Goal: Task Accomplishment & Management: Manage account settings

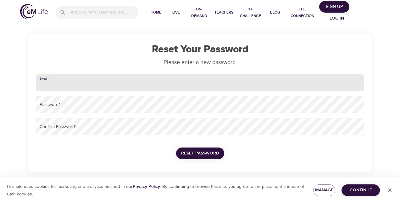
click at [59, 45] on input "email" at bounding box center [200, 82] width 329 height 17
type input "[PERSON_NAME][EMAIL_ADDRESS][PERSON_NAME][DOMAIN_NAME]"
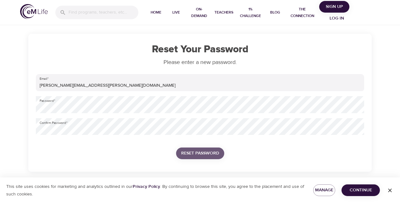
click at [153, 45] on span "Reset Password" at bounding box center [200, 153] width 38 height 8
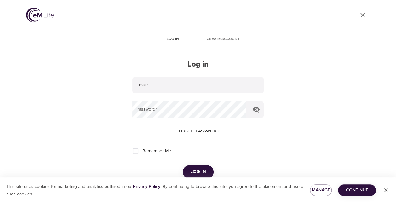
type input "[PERSON_NAME][EMAIL_ADDRESS][PERSON_NAME][DOMAIN_NAME]"
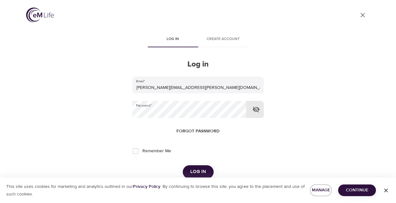
click at [153, 45] on icon "button" at bounding box center [255, 109] width 7 height 6
click at [153, 45] on icon "button" at bounding box center [255, 109] width 7 height 5
click at [137, 45] on input "Remember Me" at bounding box center [135, 150] width 13 height 13
checkbox input "true"
click at [153, 45] on span "Log in" at bounding box center [198, 171] width 16 height 8
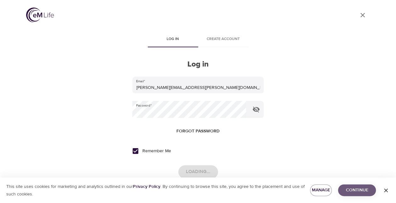
click at [153, 45] on span "Continue" at bounding box center [357, 190] width 28 height 8
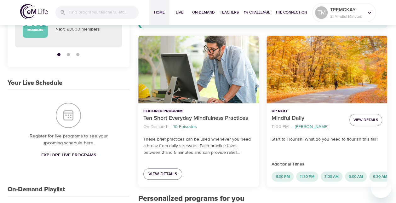
scroll to position [94, 0]
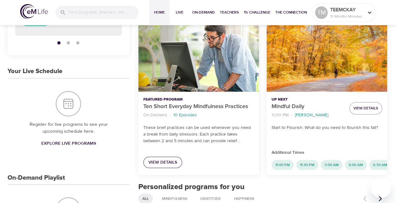
click at [153, 45] on span "View Details" at bounding box center [162, 162] width 29 height 8
